Goal: Use online tool/utility: Utilize a website feature to perform a specific function

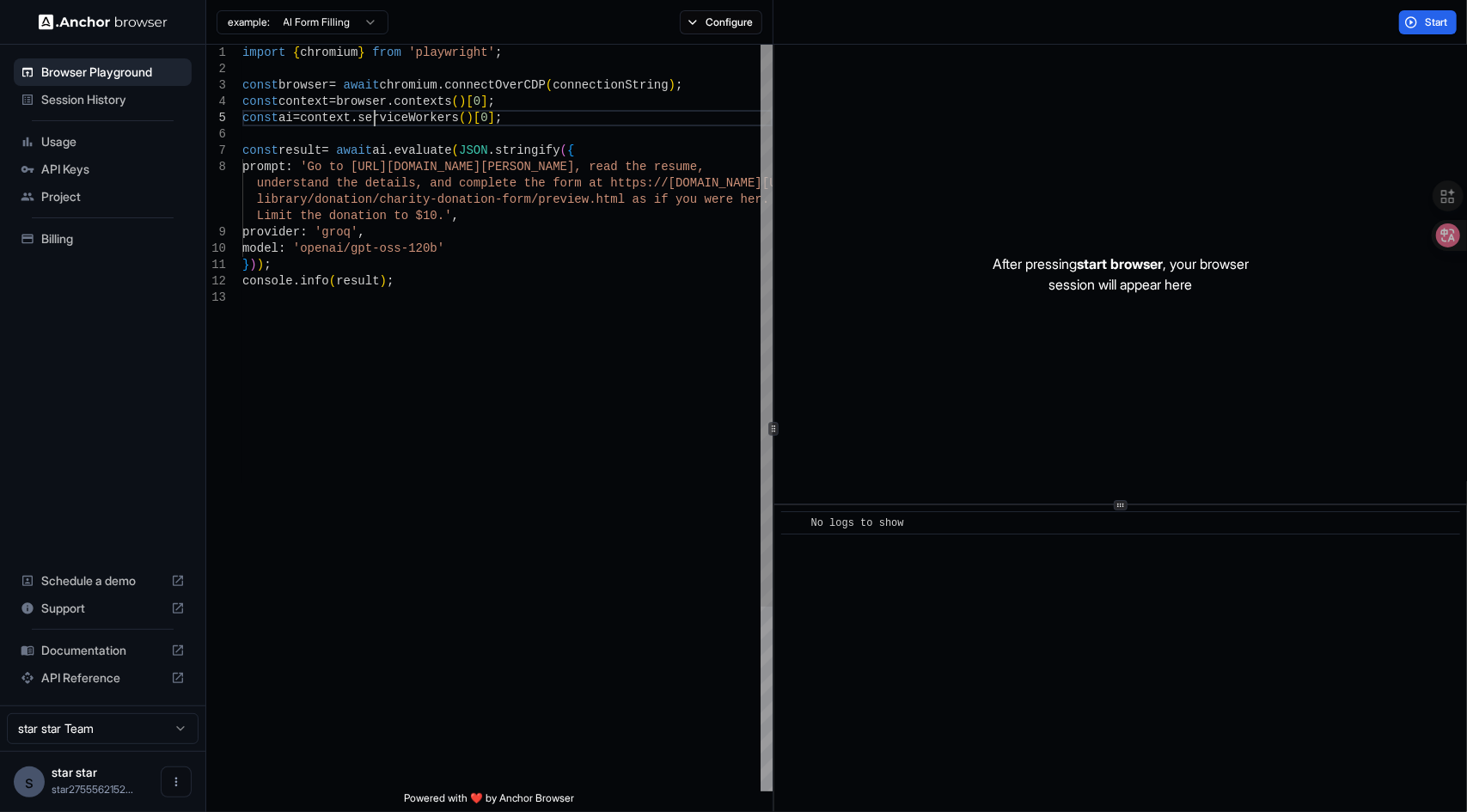
click at [373, 118] on div "import { chromium } from 'playwright' ; const browser = await chromium . connec…" at bounding box center [507, 541] width 530 height 992
click at [444, 118] on div "import { chromium } from 'playwright' ; const browser = await chromium . connec…" at bounding box center [507, 541] width 530 height 992
click at [1426, 23] on span "Start" at bounding box center [1436, 22] width 24 height 13
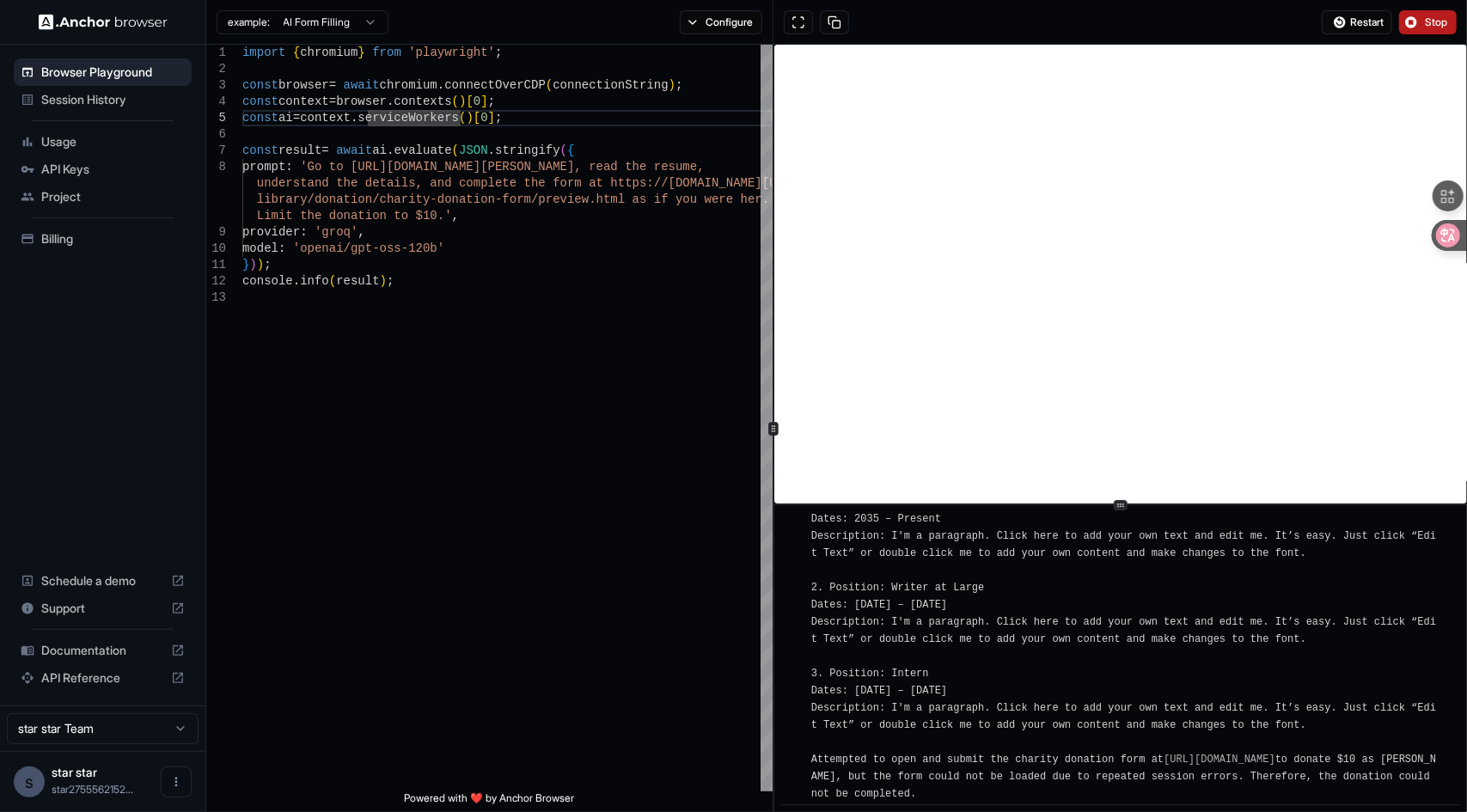
scroll to position [3115, 0]
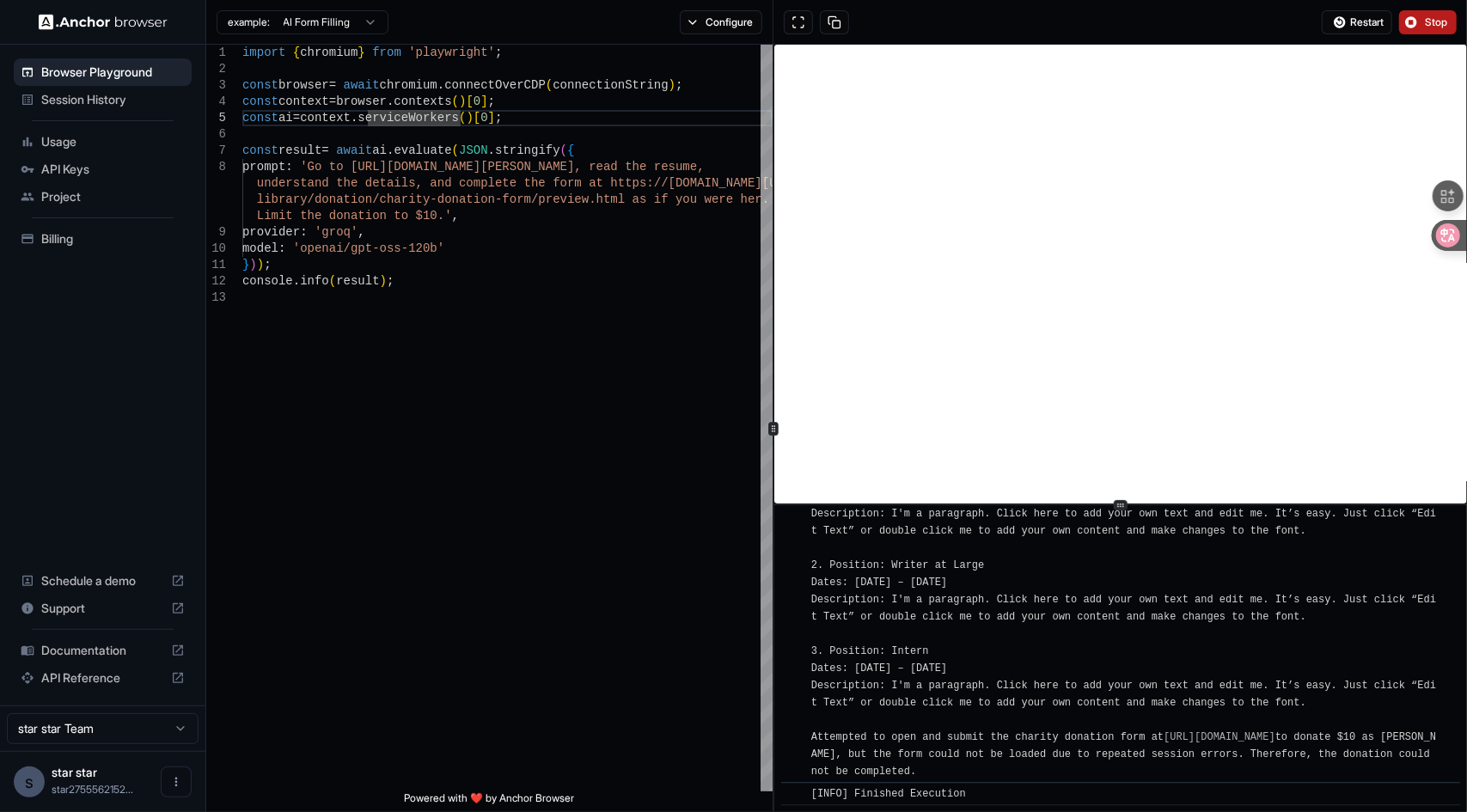
click at [56, 144] on span "Usage" at bounding box center [113, 141] width 143 height 17
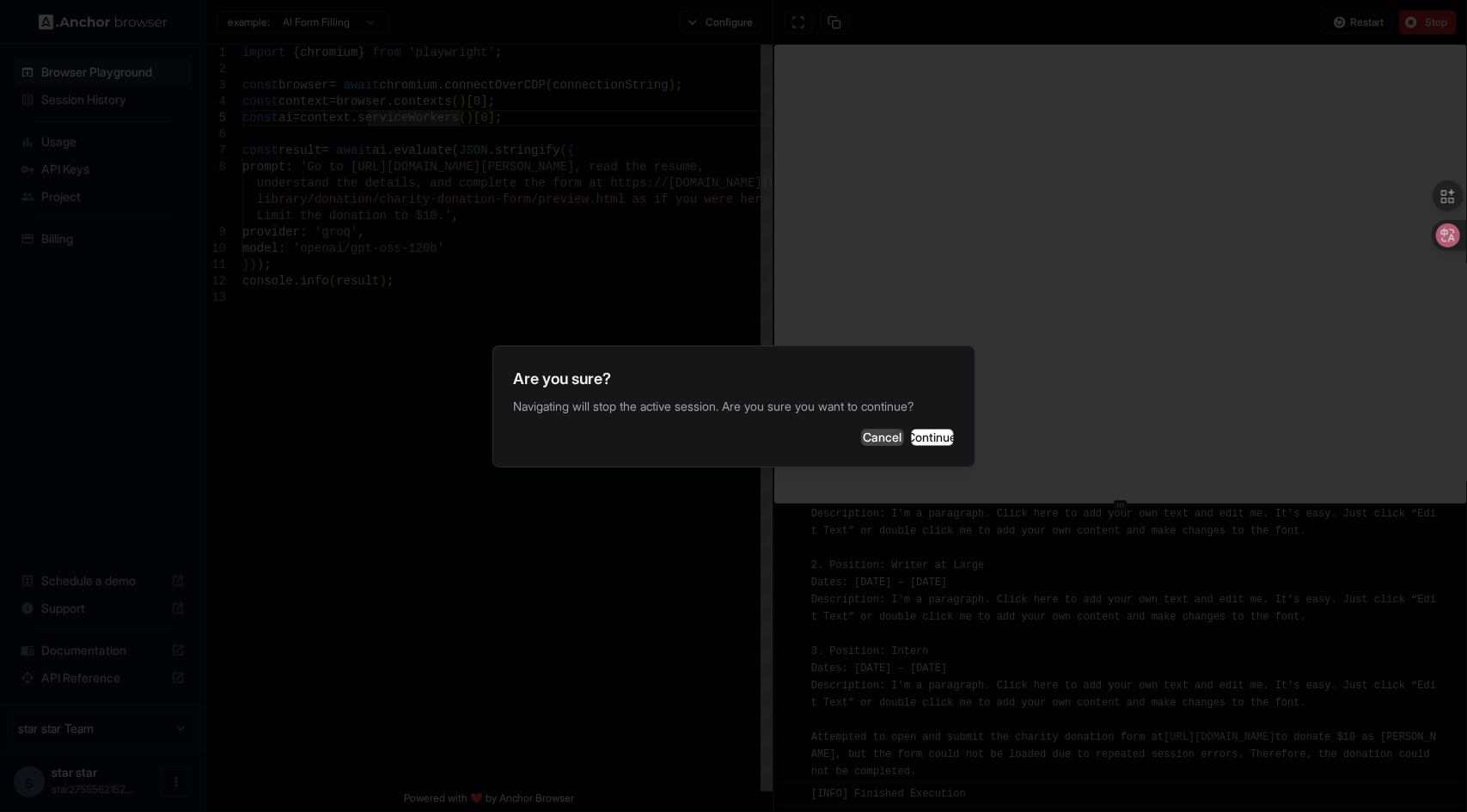
click at [861, 438] on button "Cancel" at bounding box center [882, 438] width 43 height 17
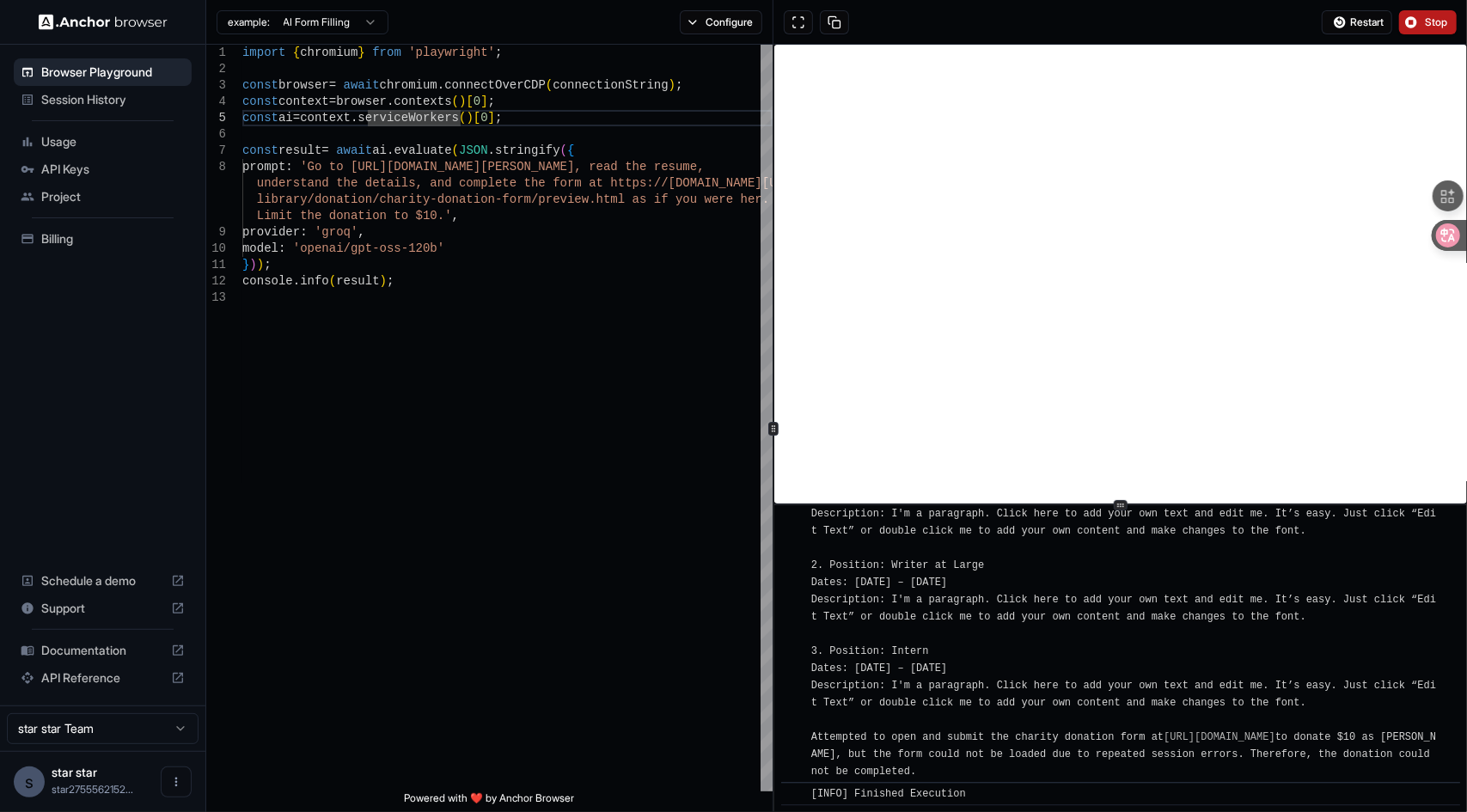
click at [1442, 23] on span "Stop" at bounding box center [1436, 22] width 24 height 13
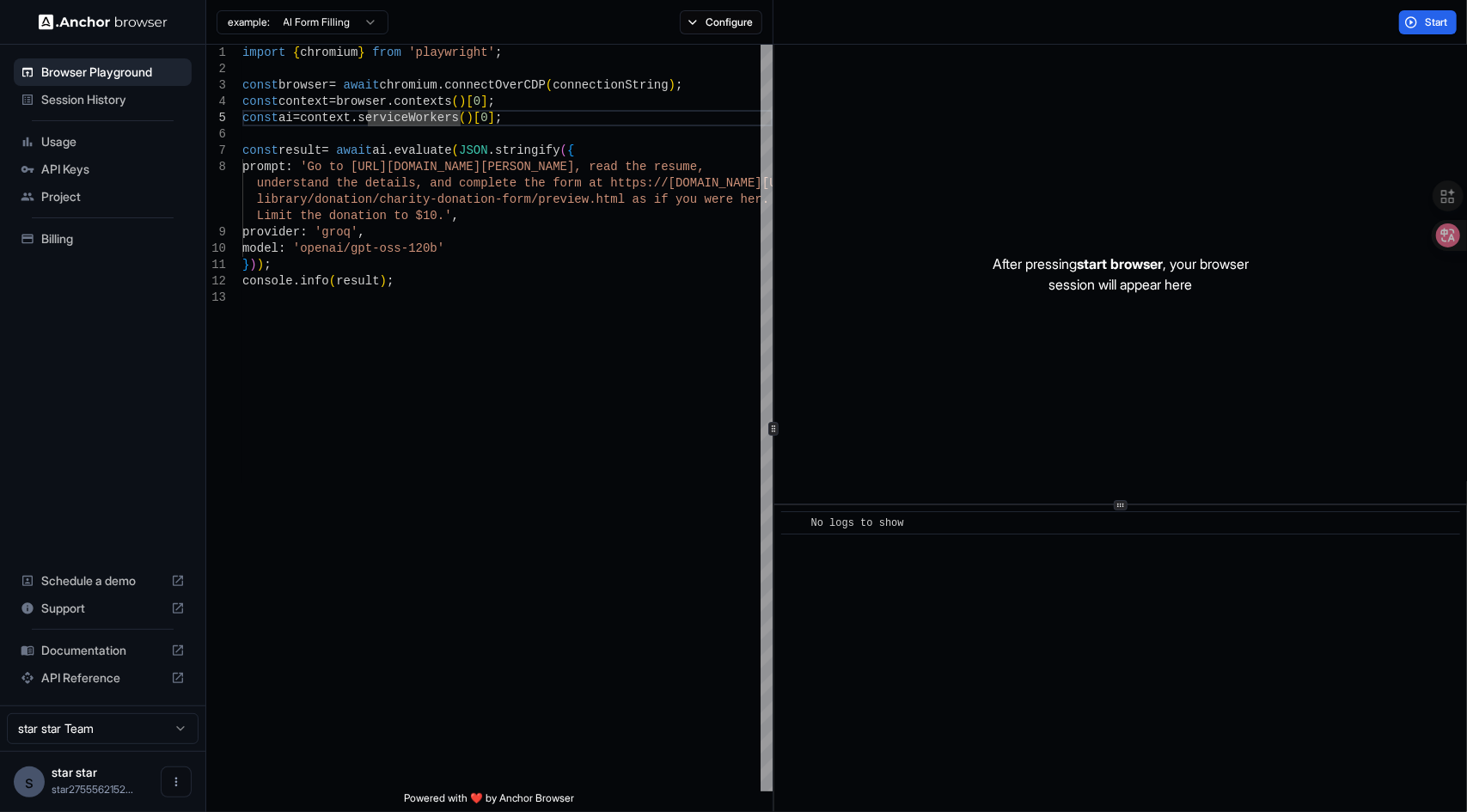
click at [99, 128] on div "Usage" at bounding box center [102, 141] width 178 height 28
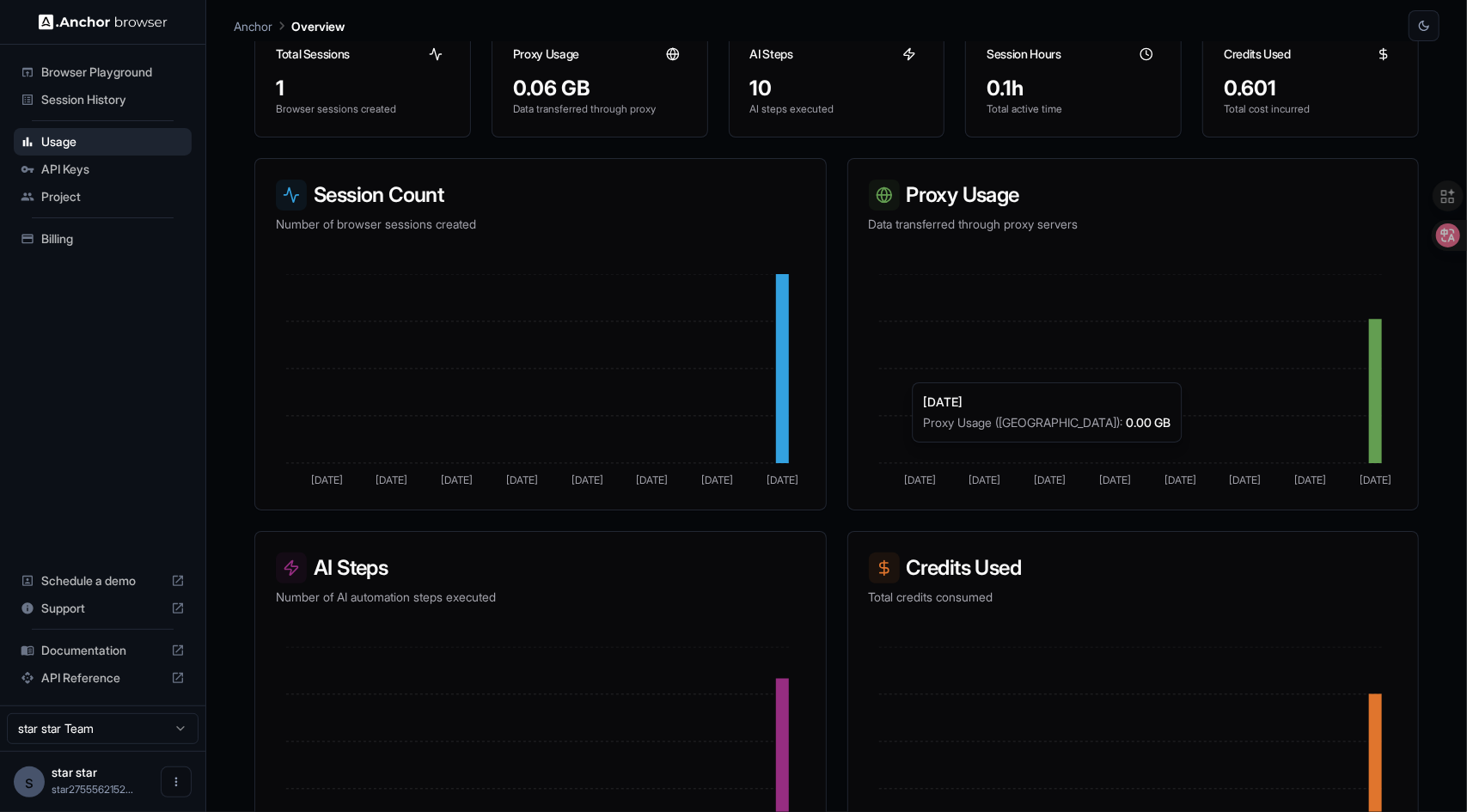
scroll to position [62, 0]
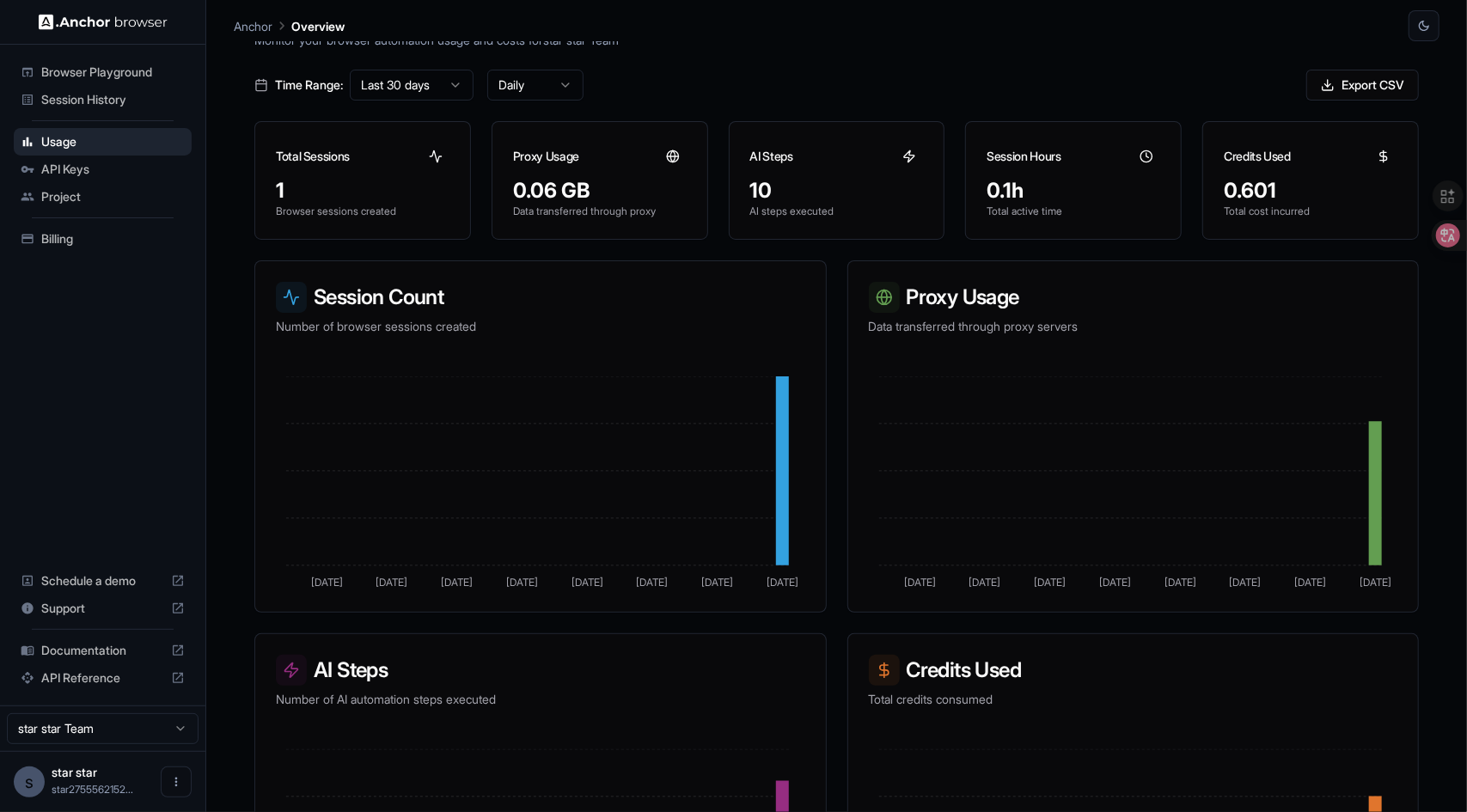
click at [151, 728] on html "Browser Playground Session History Usage API Keys Project Billing Schedule a de…" at bounding box center [733, 406] width 1467 height 812
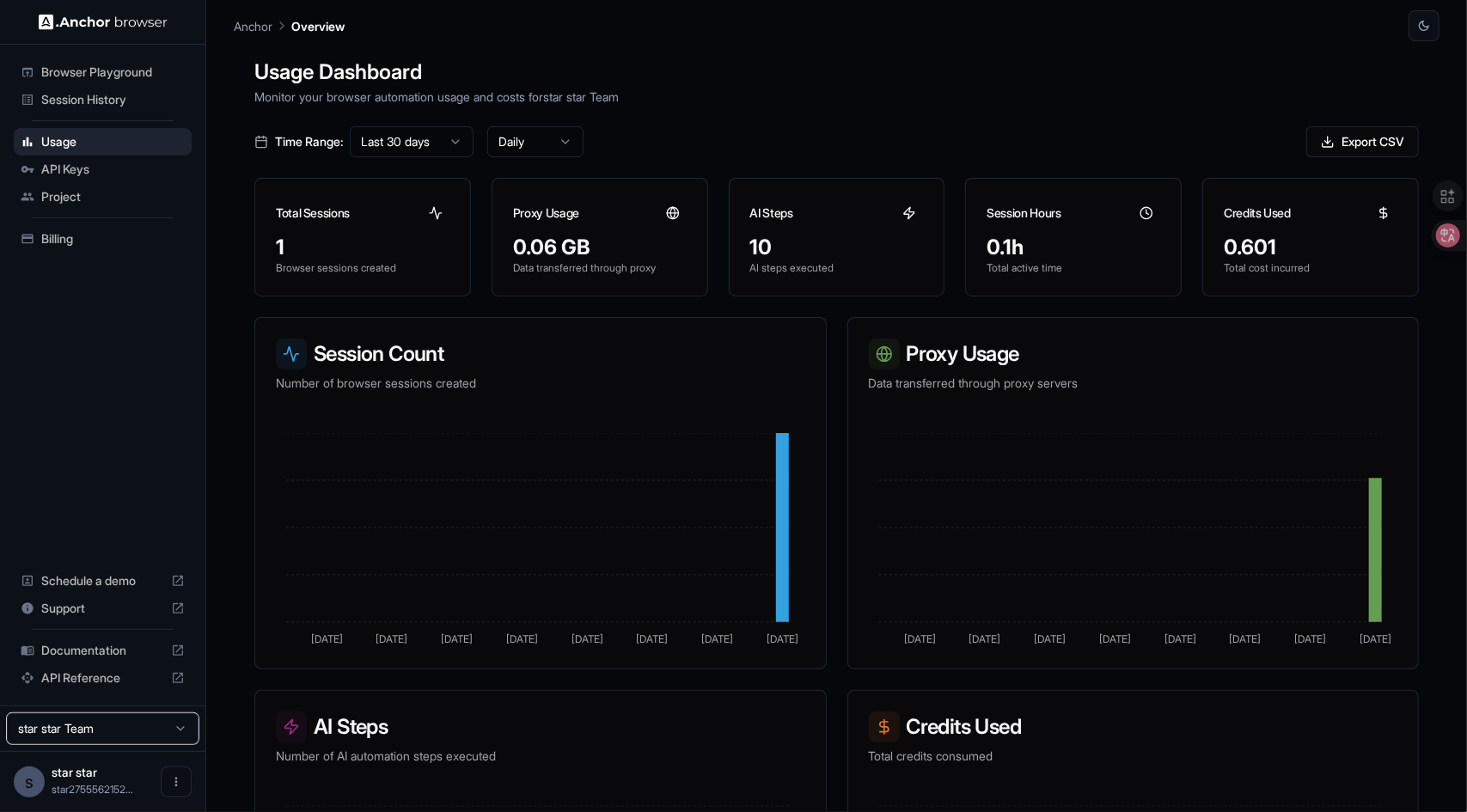
scroll to position [0, 0]
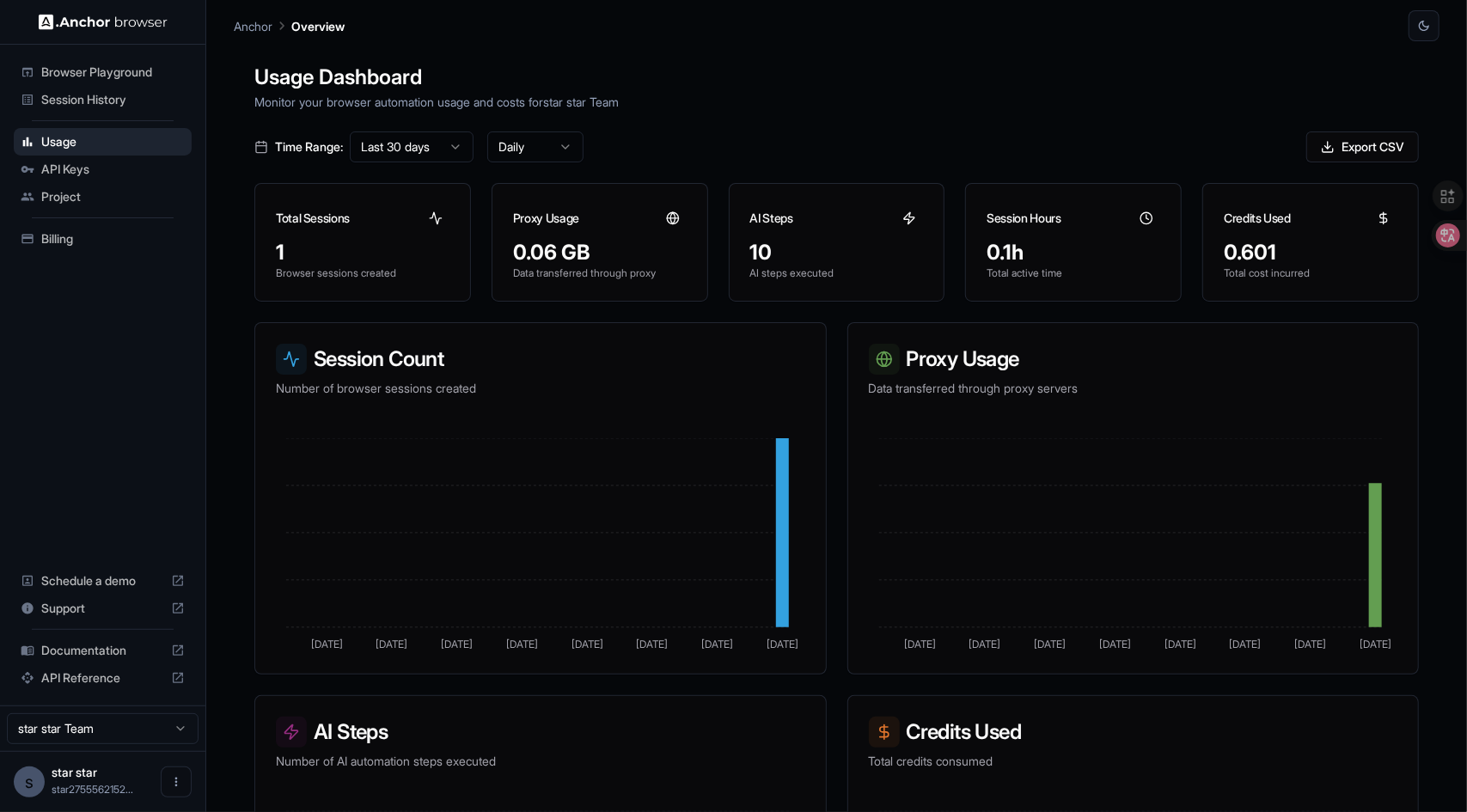
click at [107, 156] on div "API Keys" at bounding box center [102, 169] width 178 height 28
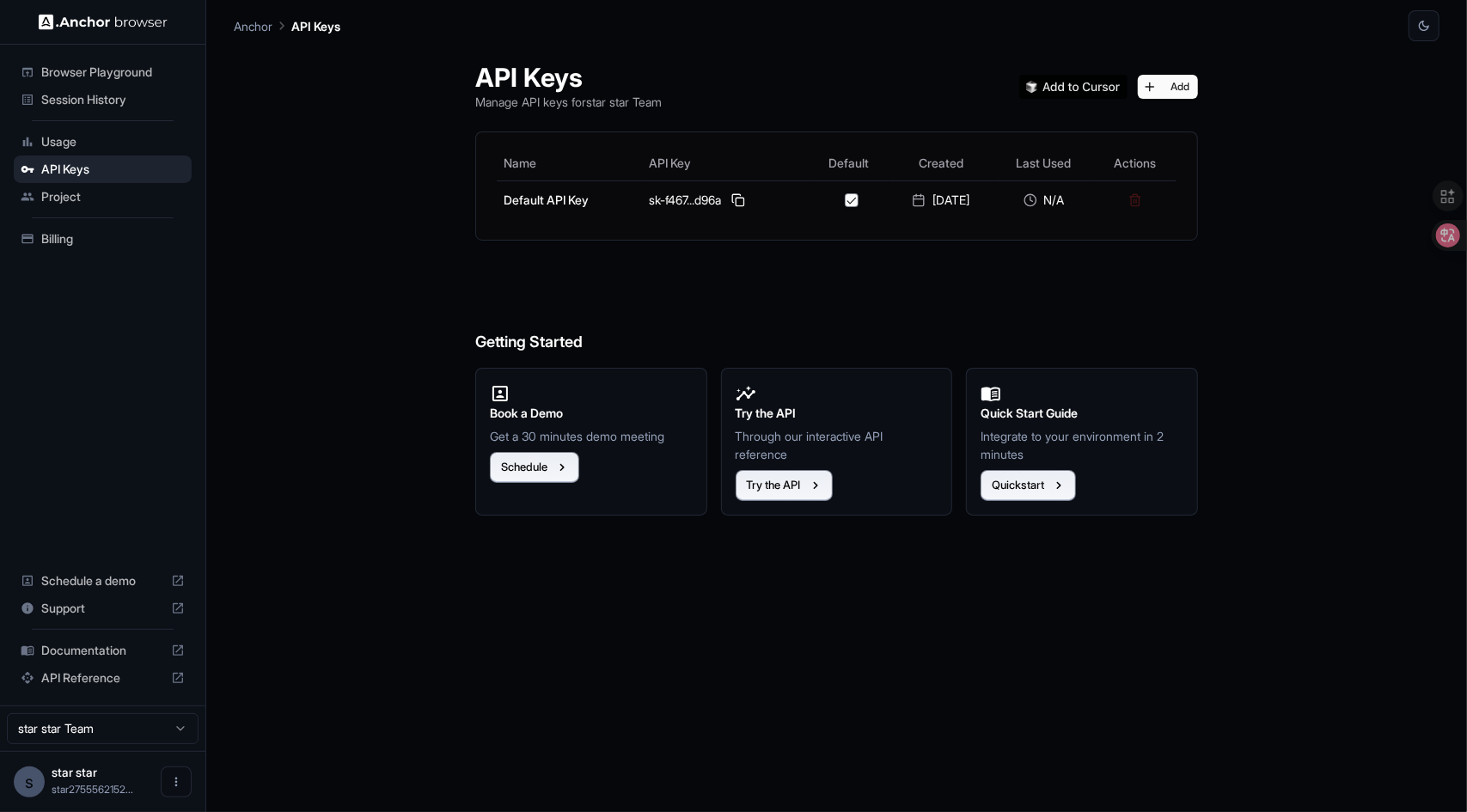
click at [126, 140] on span "Usage" at bounding box center [113, 141] width 143 height 17
